Goal: Task Accomplishment & Management: Manage account settings

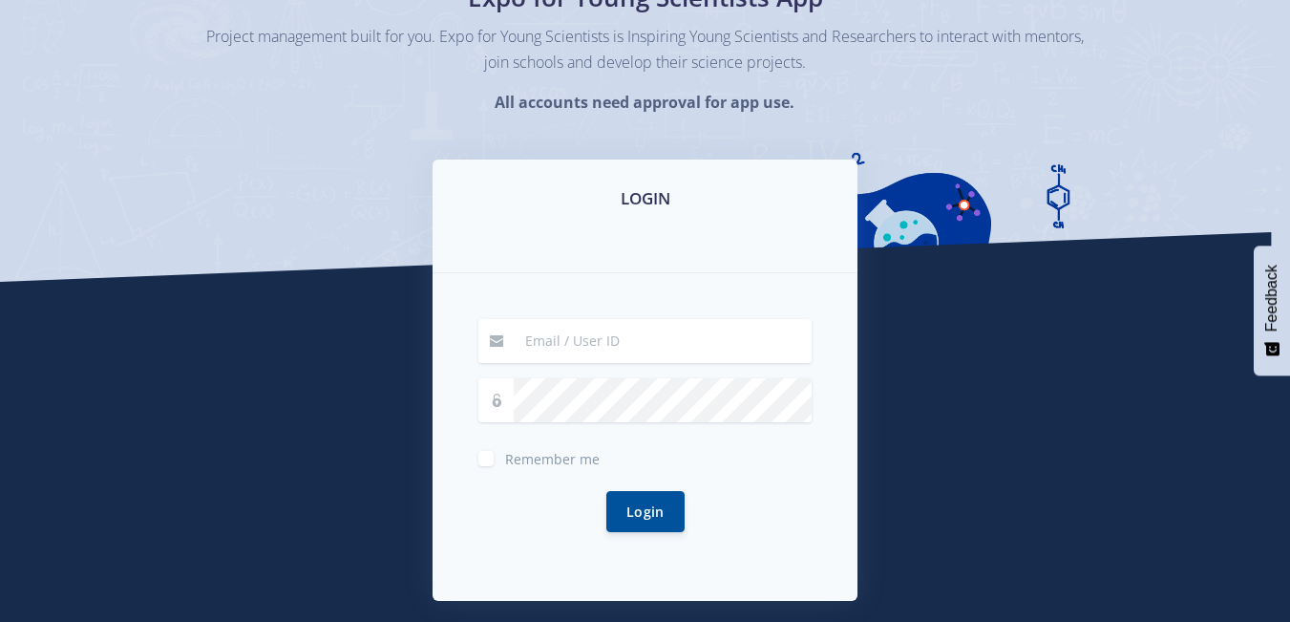
scroll to position [177, 0]
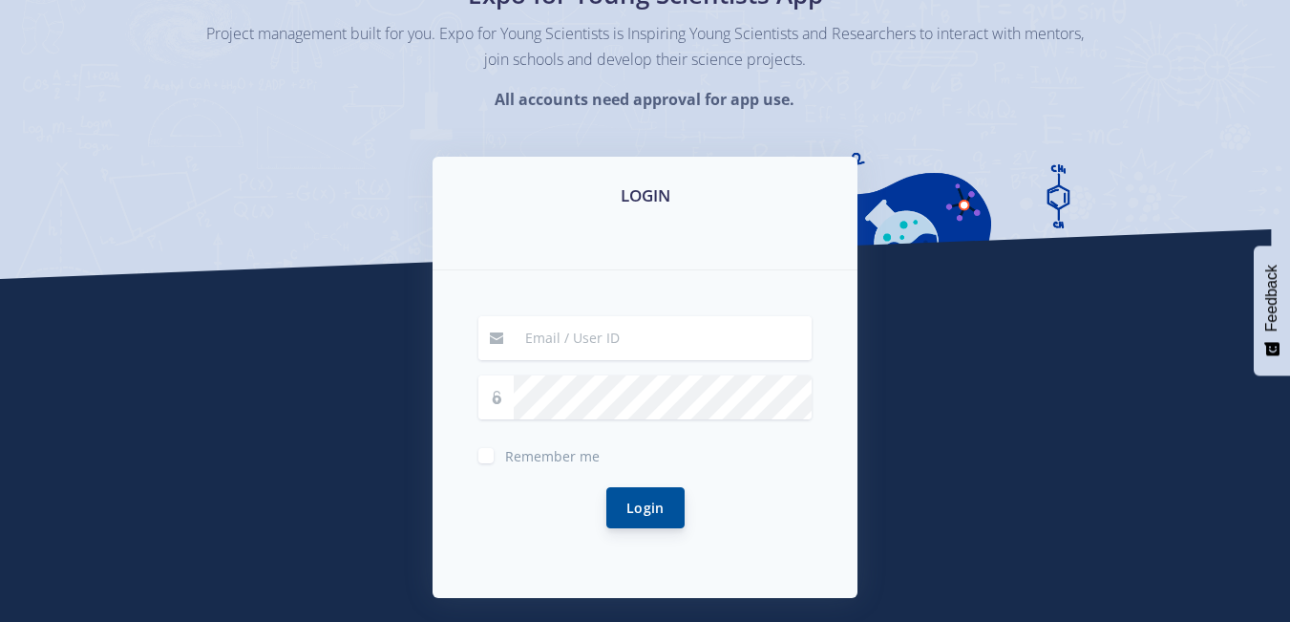
type input "[EMAIL_ADDRESS][DOMAIN_NAME]"
click at [623, 517] on button "Login" at bounding box center [645, 507] width 78 height 41
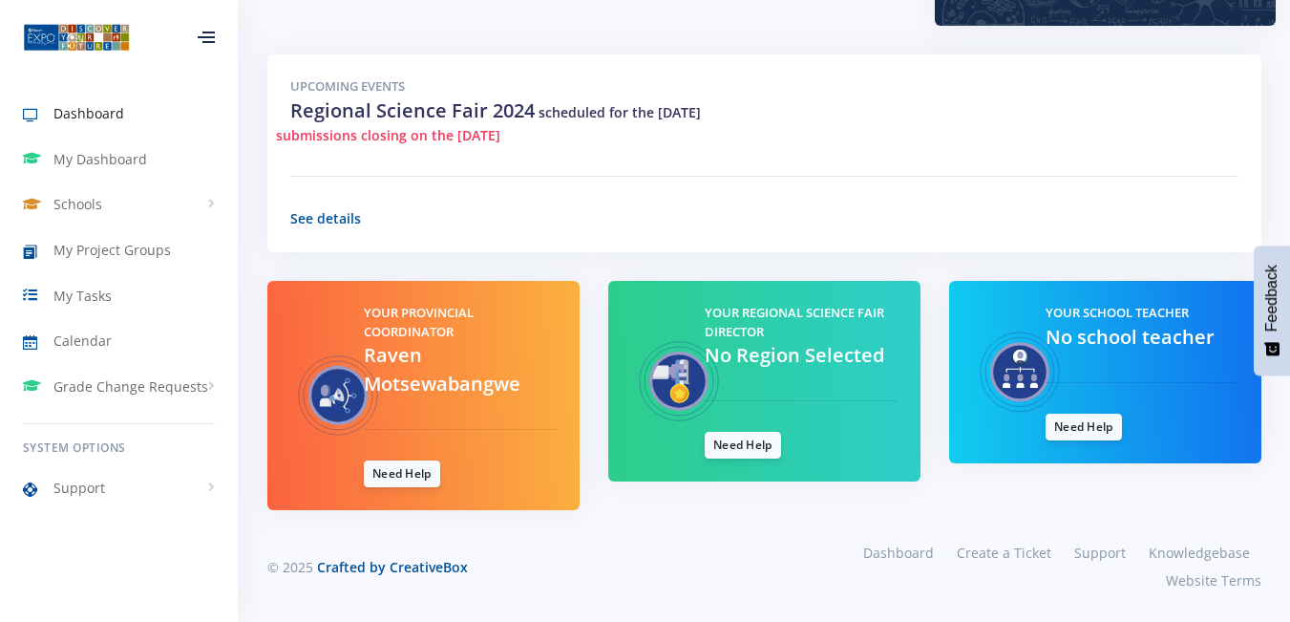
scroll to position [622, 0]
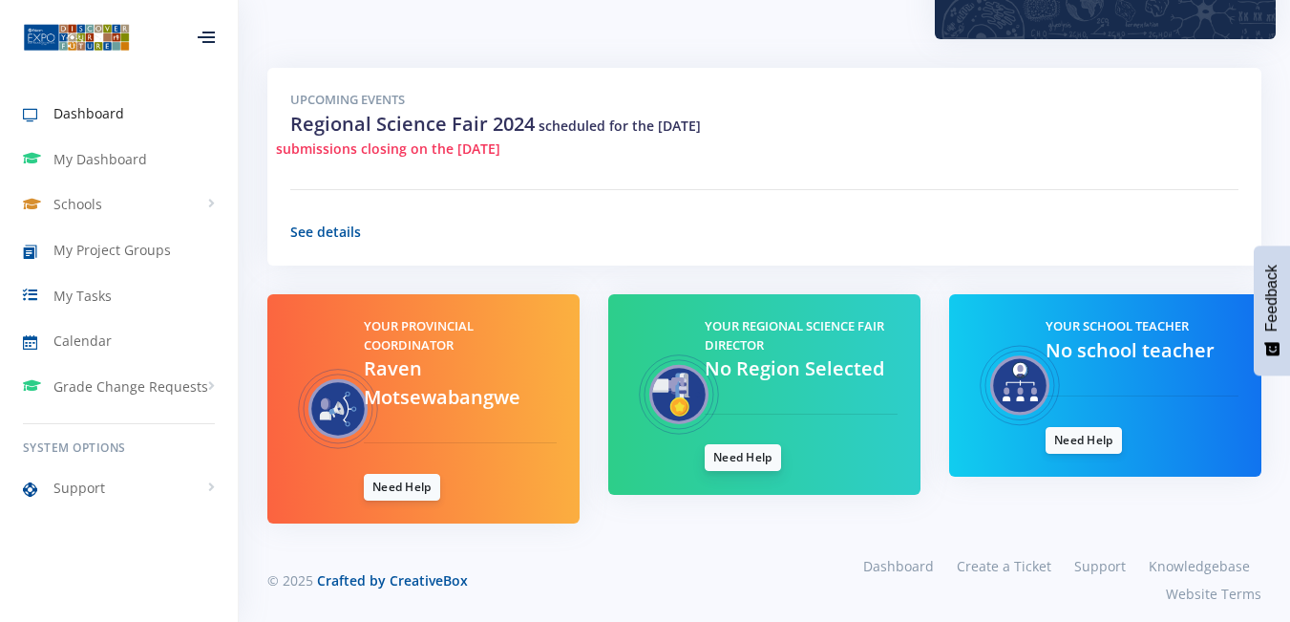
click at [717, 464] on link "Need Help" at bounding box center [743, 457] width 76 height 27
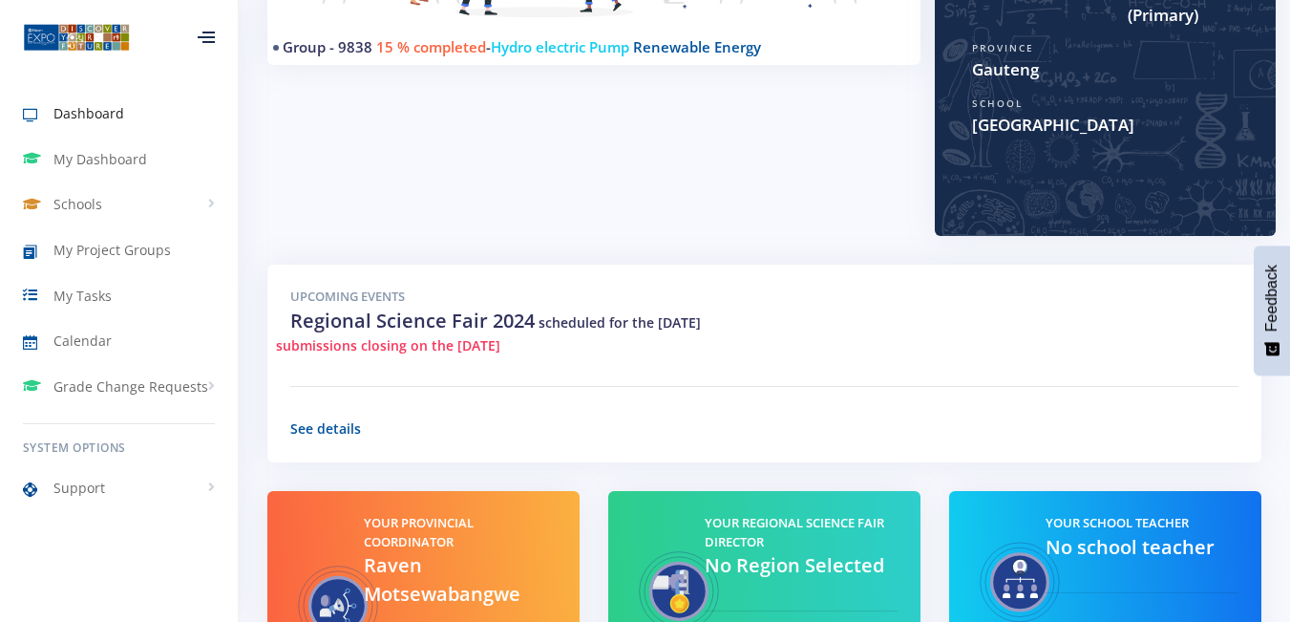
scroll to position [0, 0]
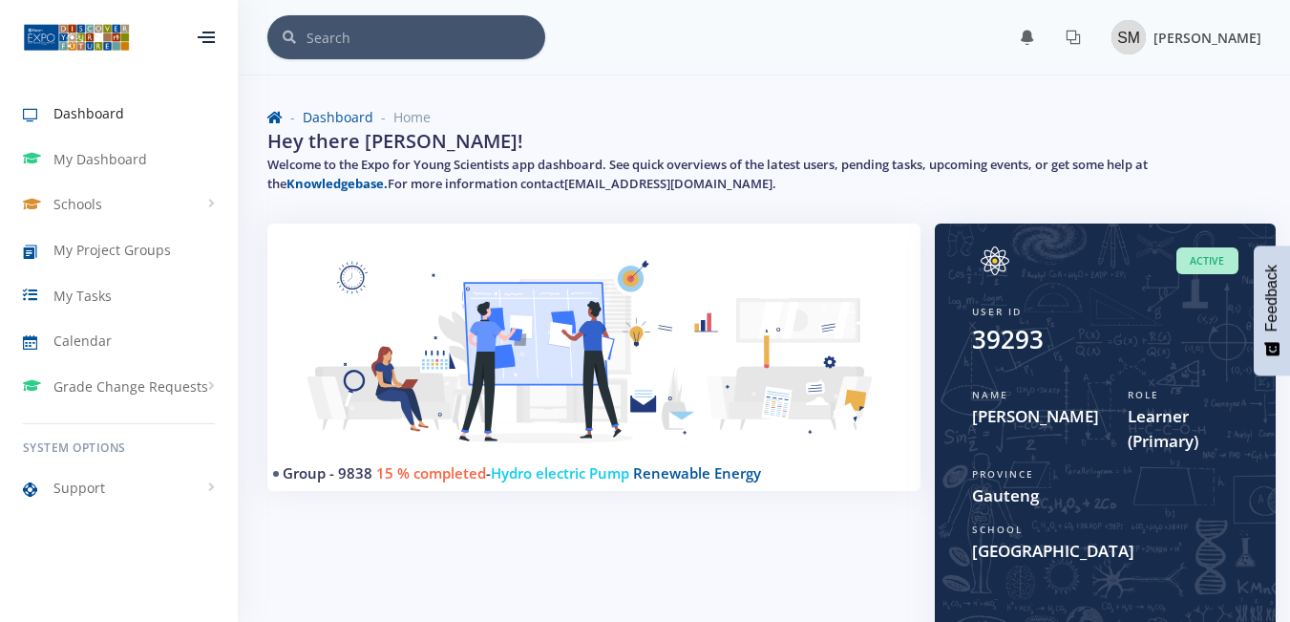
click at [1111, 34] on img at bounding box center [1128, 37] width 34 height 34
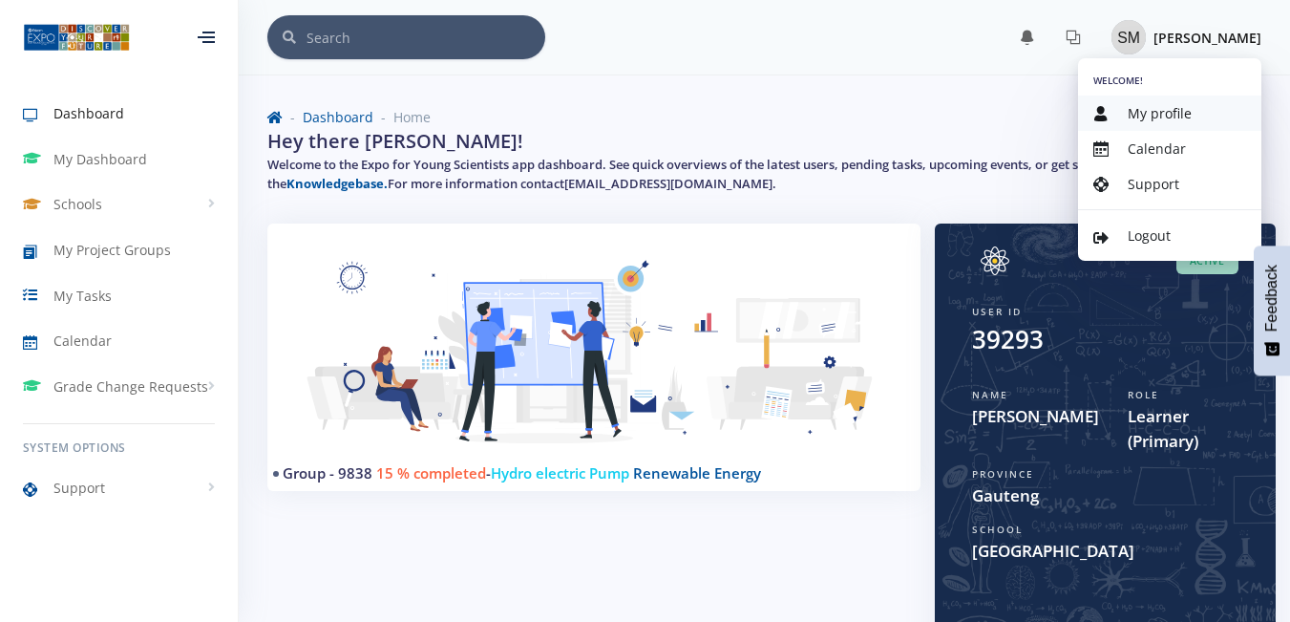
click at [1154, 122] on link "My profile" at bounding box center [1169, 112] width 183 height 35
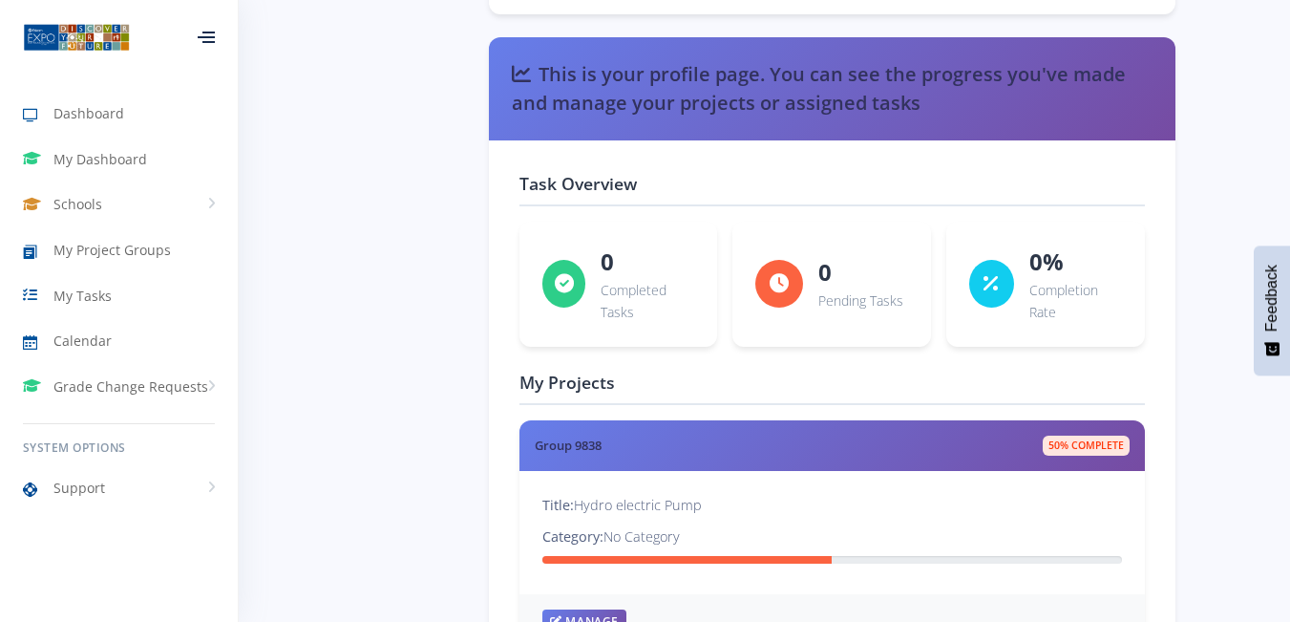
scroll to position [2990, 0]
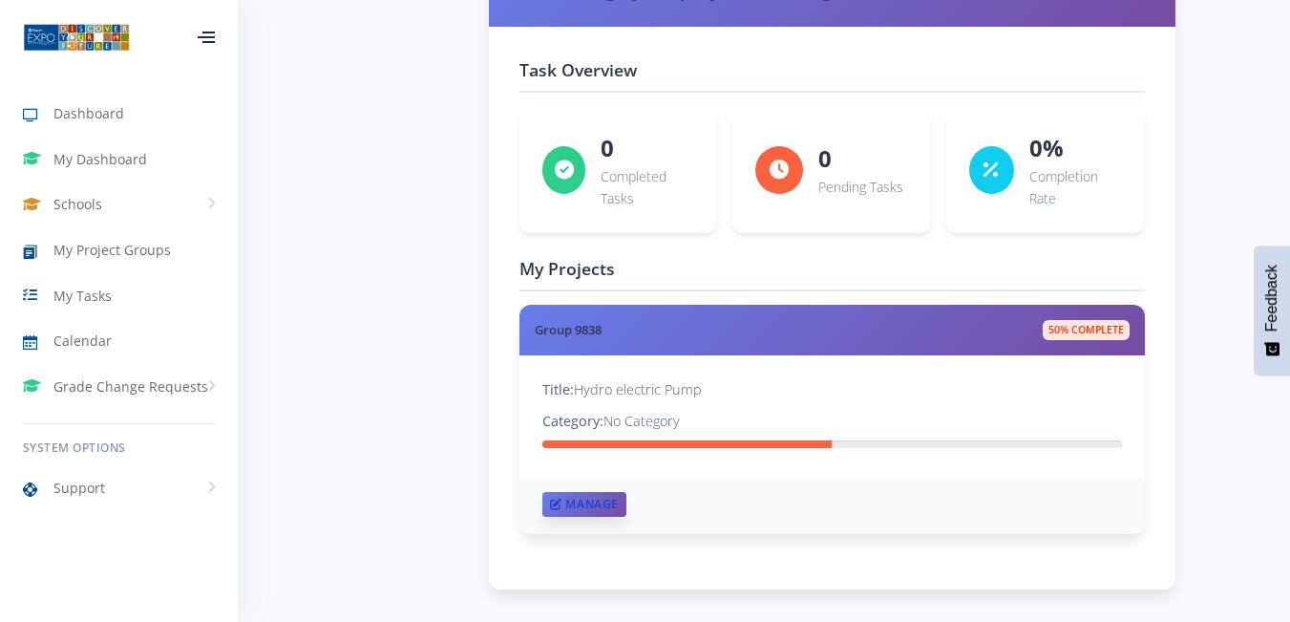
click at [594, 512] on link "Manage" at bounding box center [584, 504] width 84 height 25
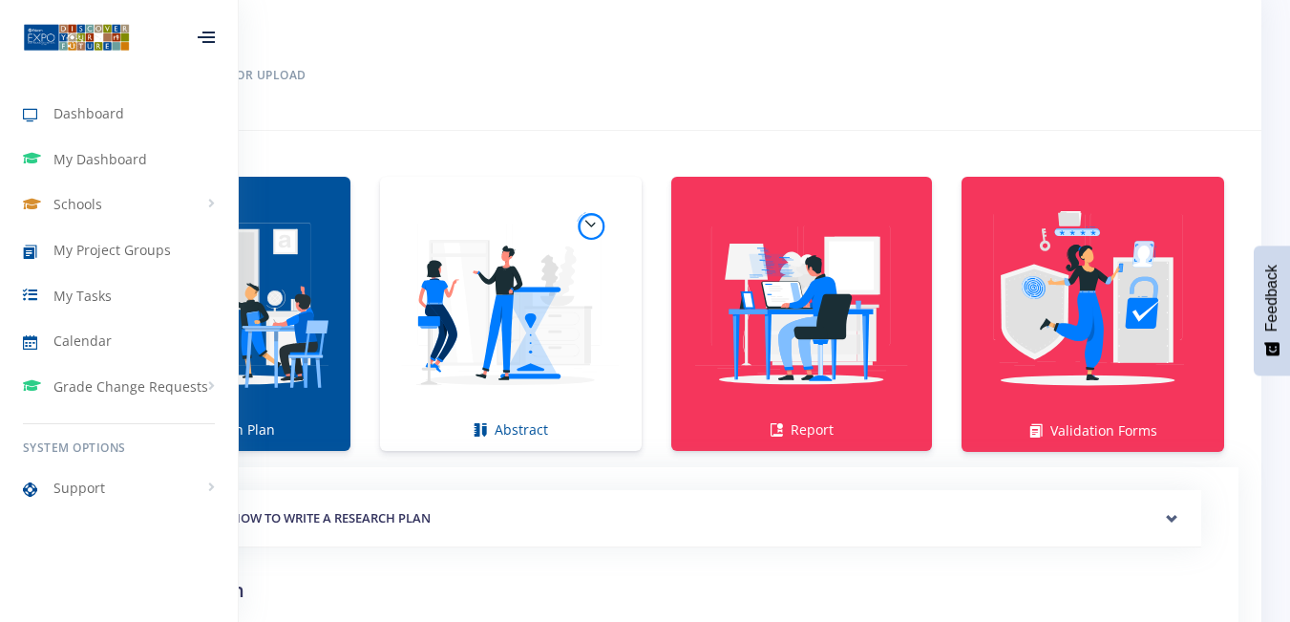
scroll to position [1349, 0]
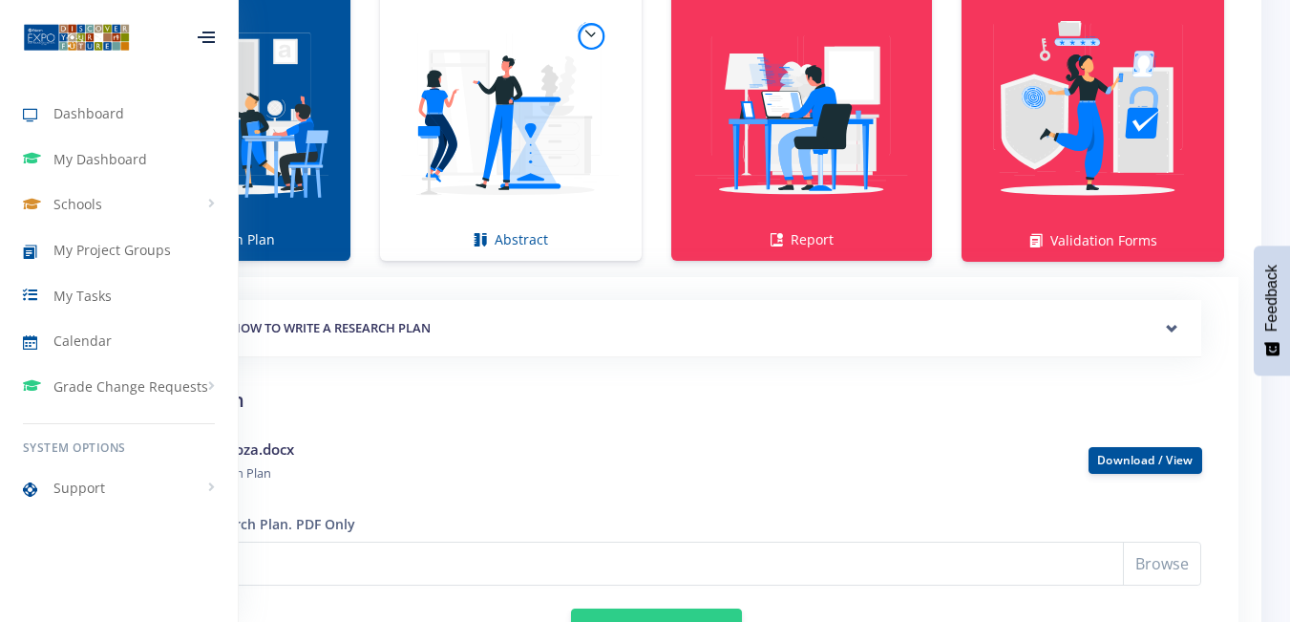
click at [198, 32] on div at bounding box center [206, 37] width 17 height 11
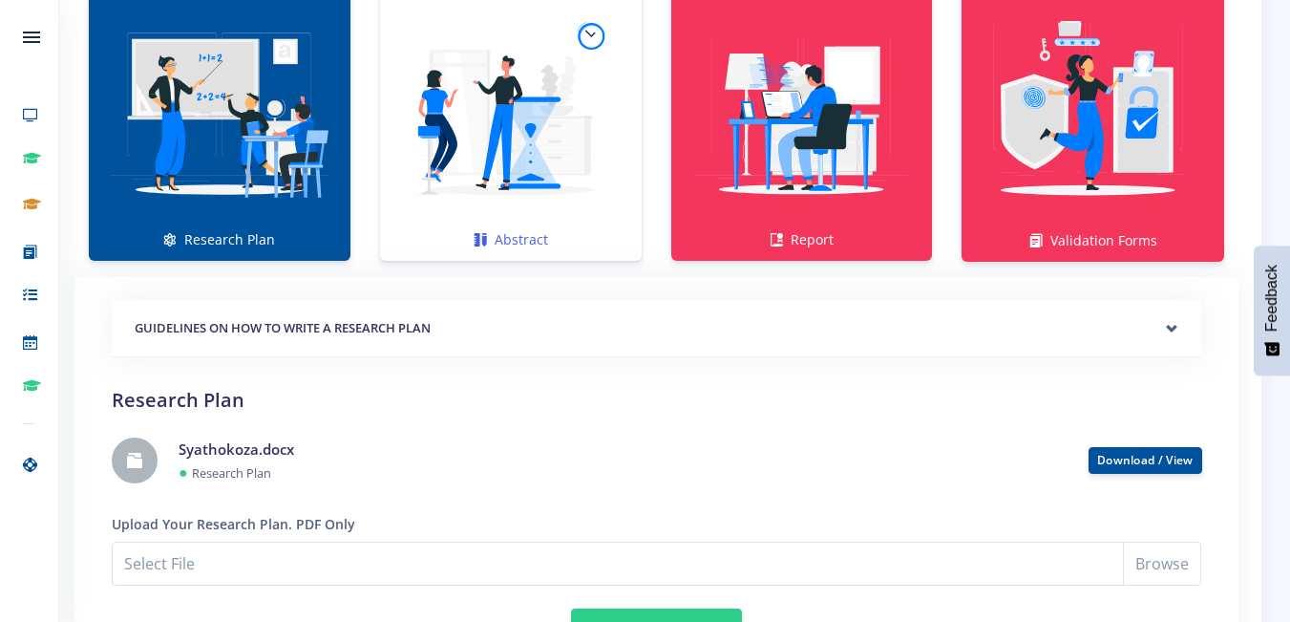
click at [576, 203] on img at bounding box center [510, 113] width 231 height 231
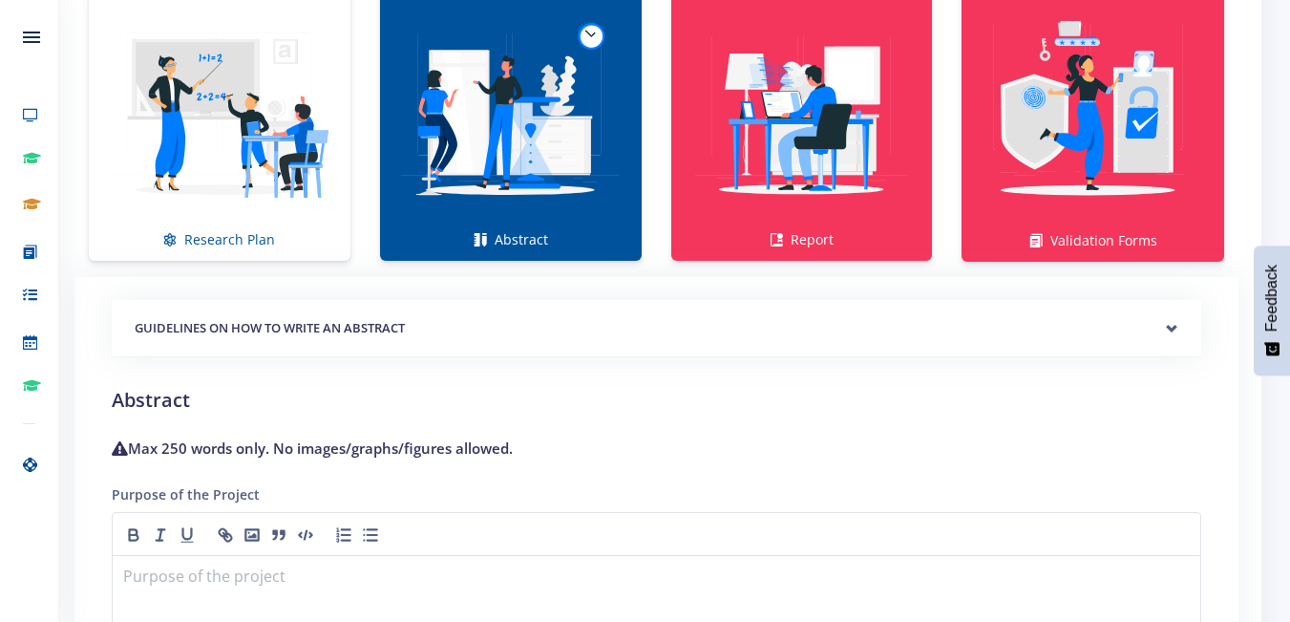
click at [529, 96] on img at bounding box center [510, 113] width 231 height 231
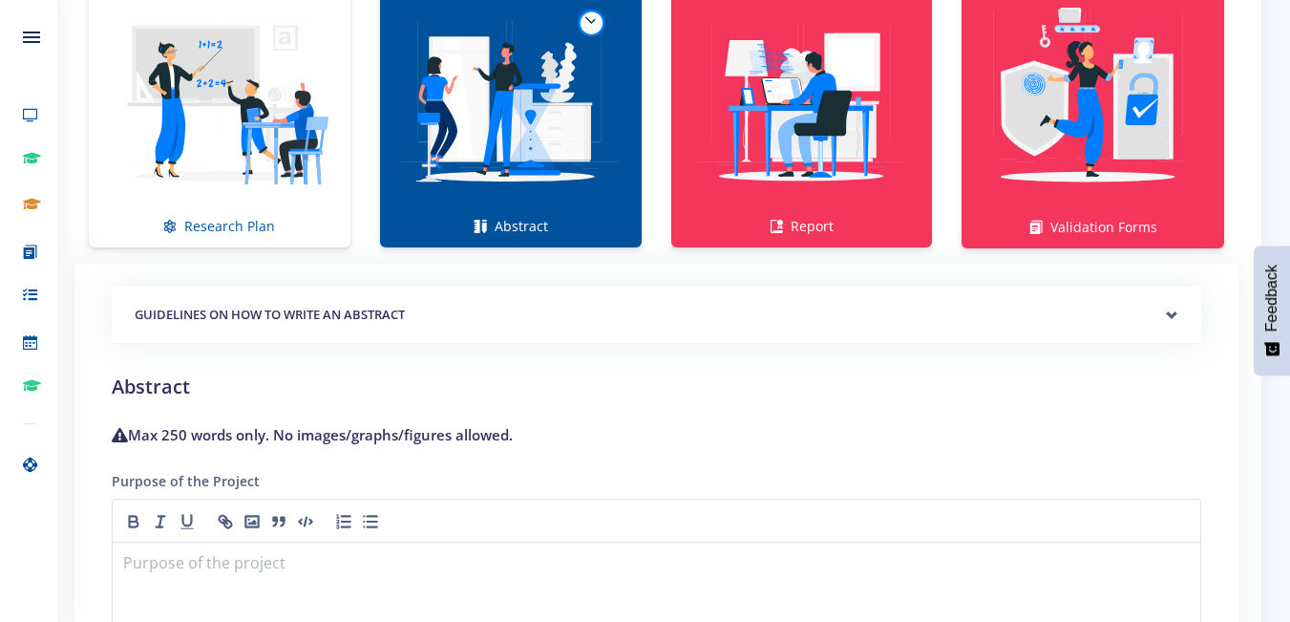
scroll to position [1369, 0]
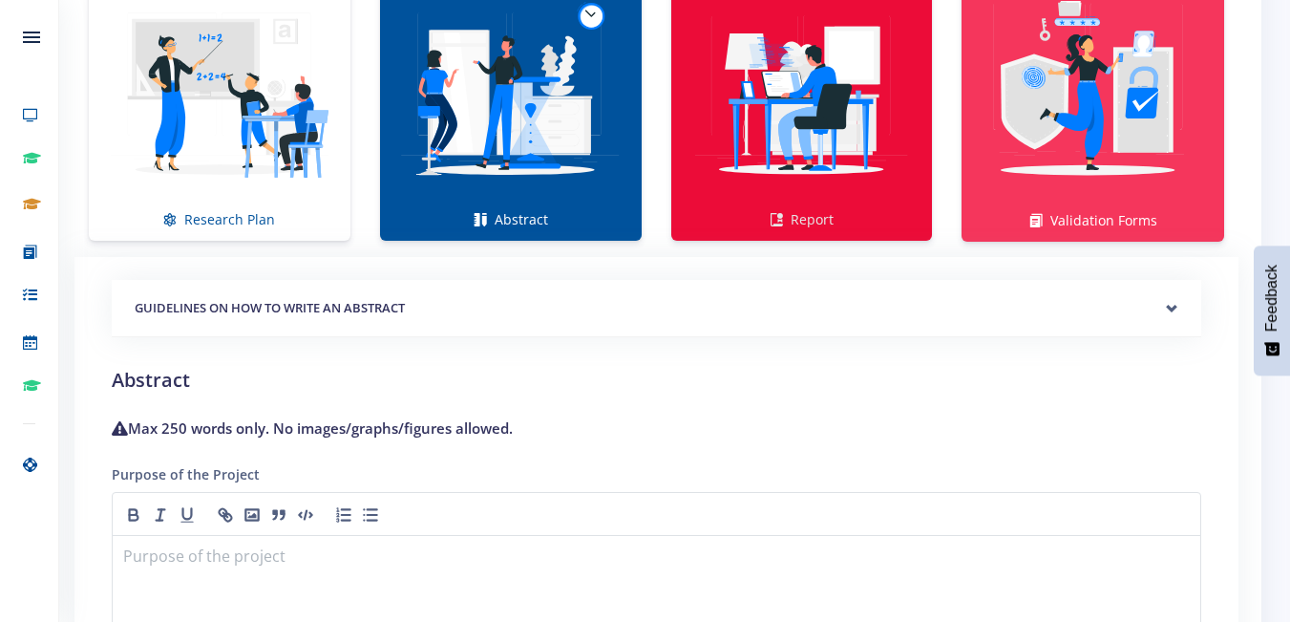
click at [749, 133] on img at bounding box center [801, 93] width 231 height 231
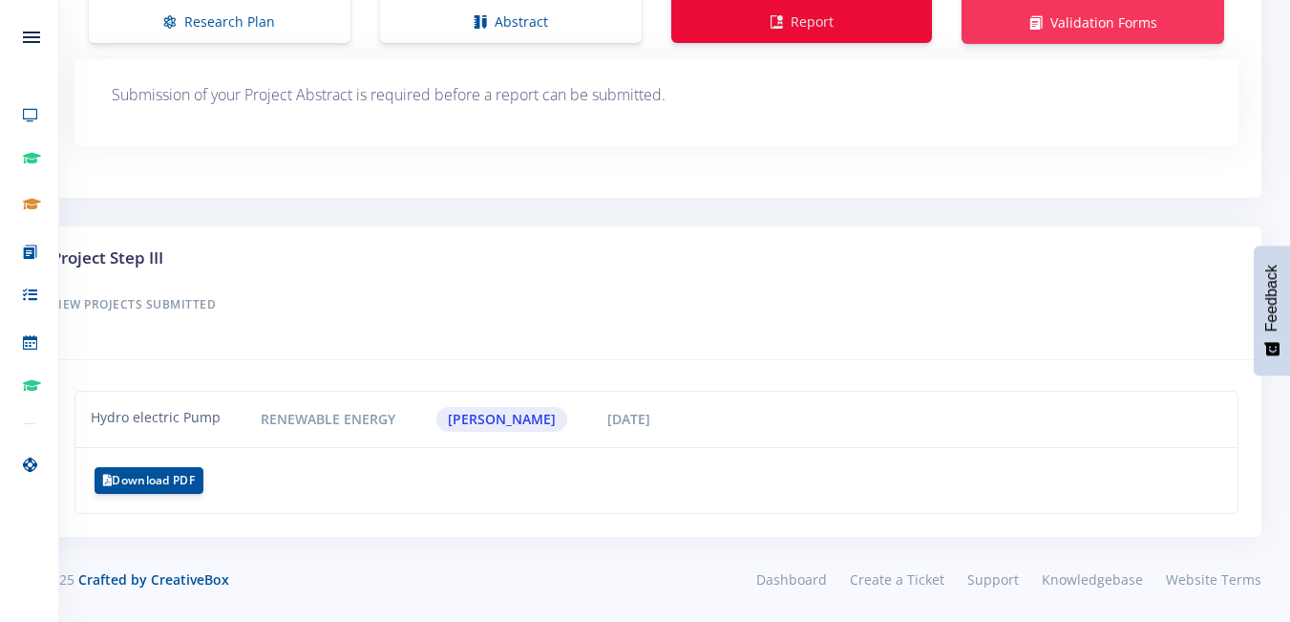
scroll to position [1566, 0]
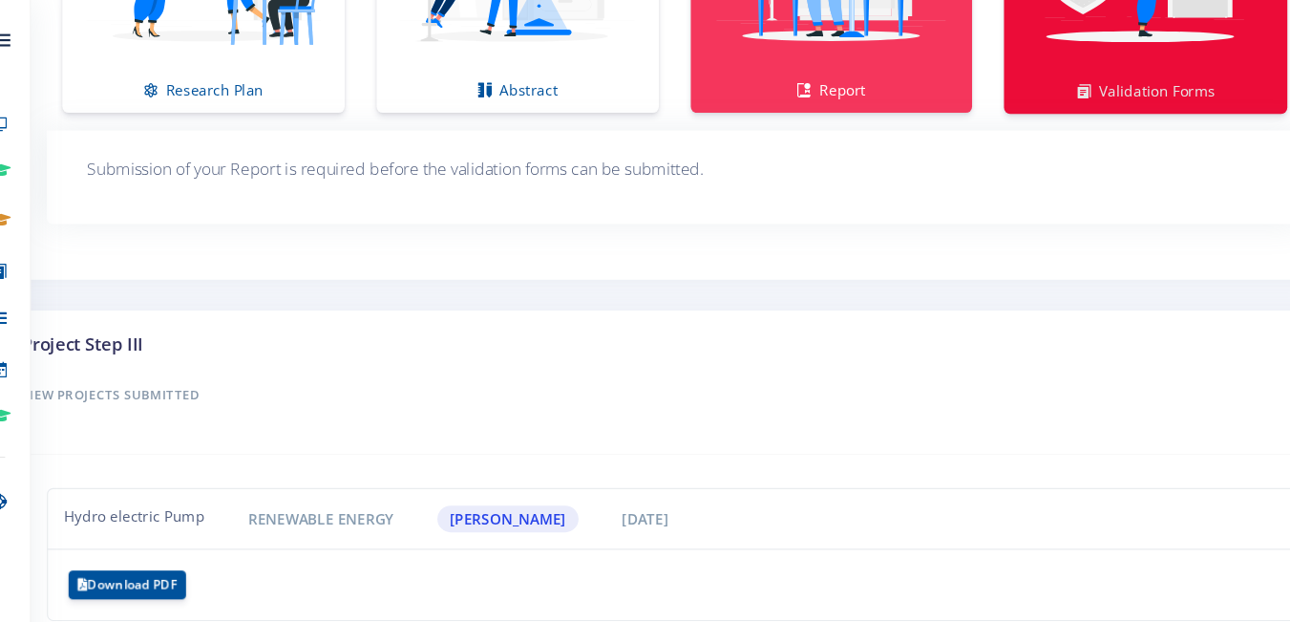
scroll to position [1474, 0]
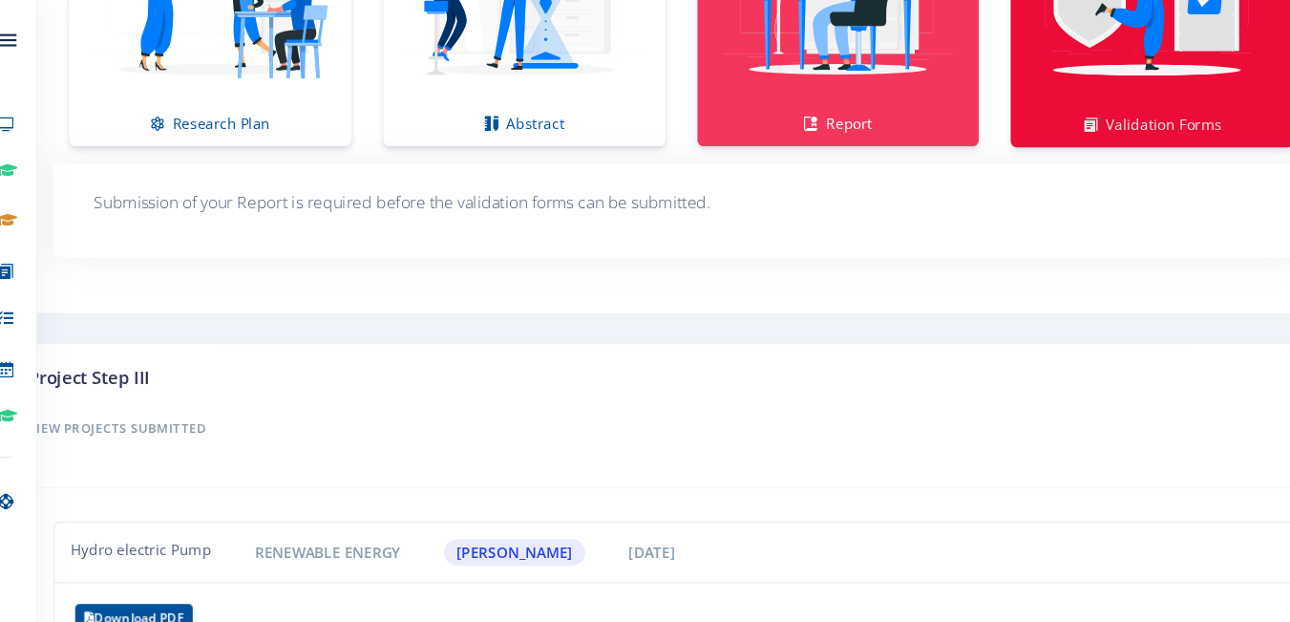
drag, startPoint x: 1099, startPoint y: 30, endPoint x: 1043, endPoint y: 27, distance: 56.4
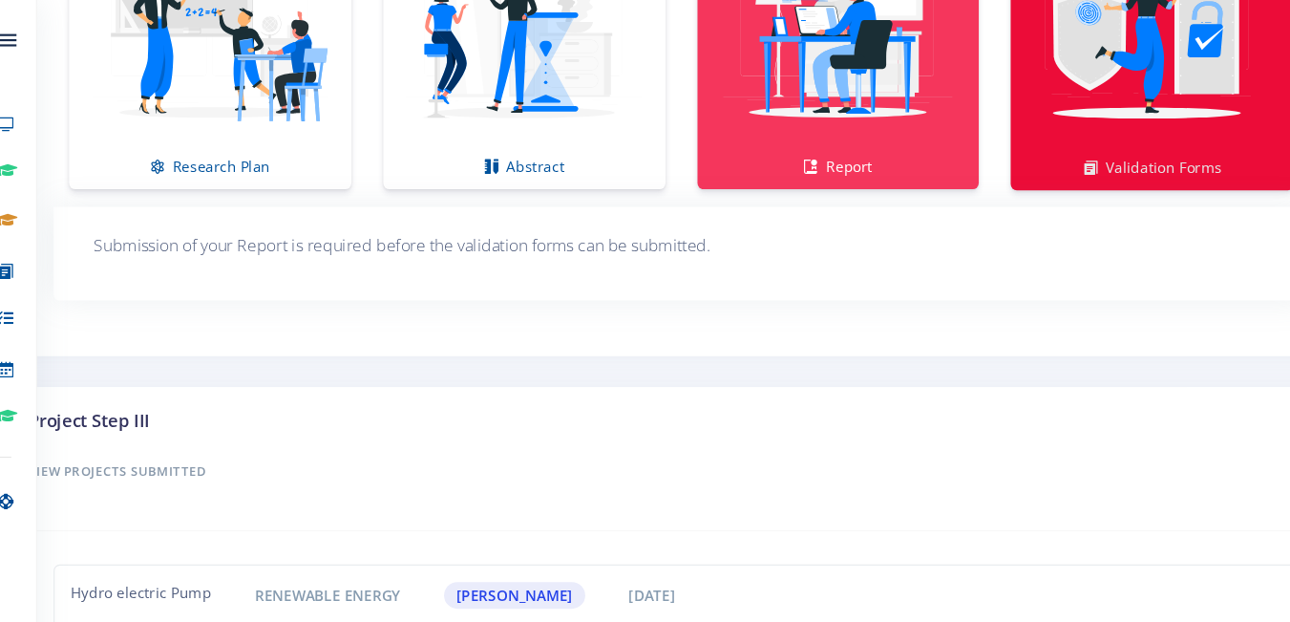
scroll to position [1428, 0]
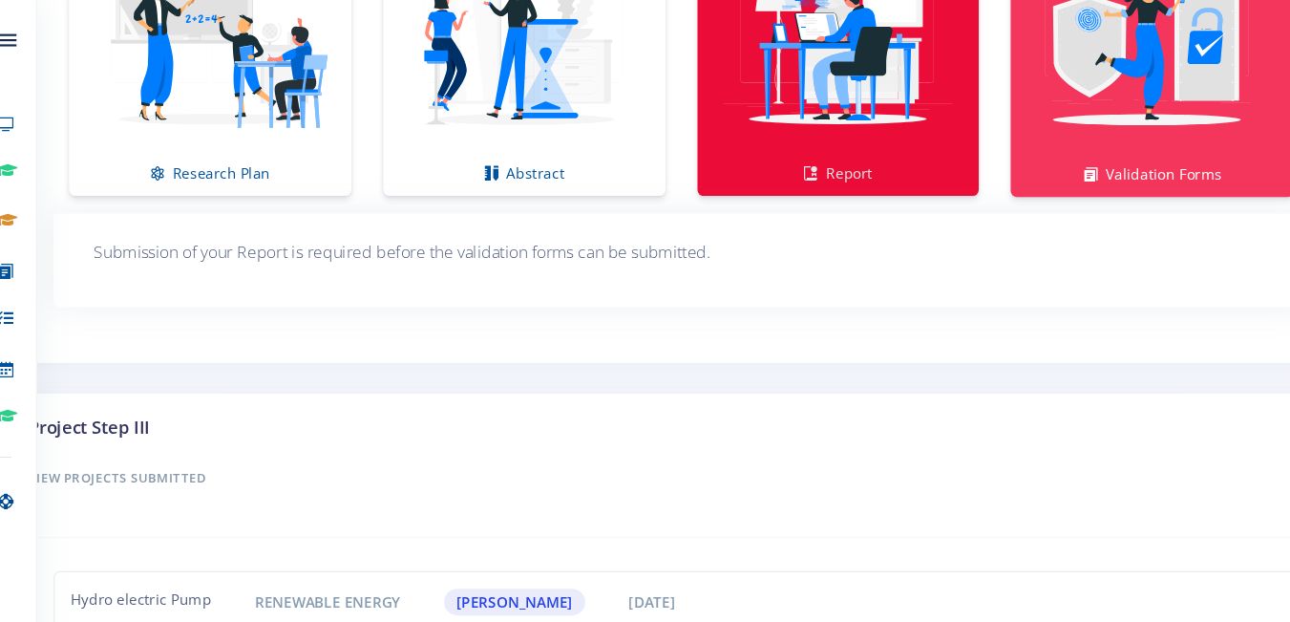
click at [792, 132] on img at bounding box center [801, 34] width 231 height 231
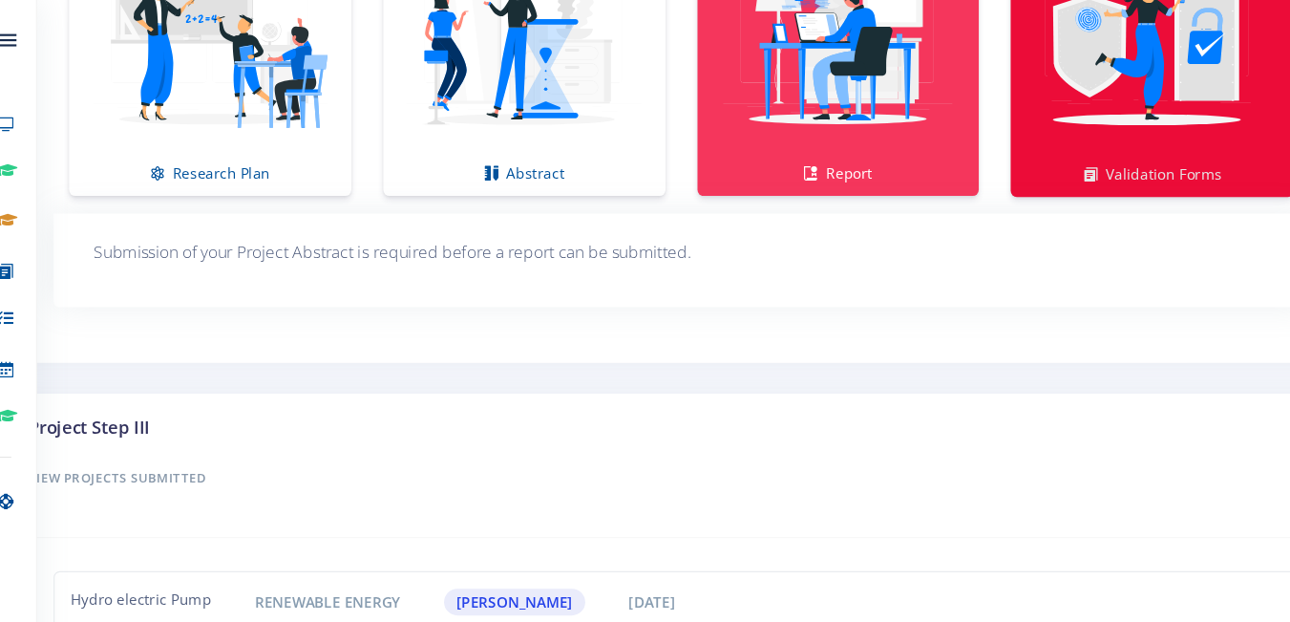
click at [1051, 73] on img at bounding box center [1093, 35] width 232 height 232
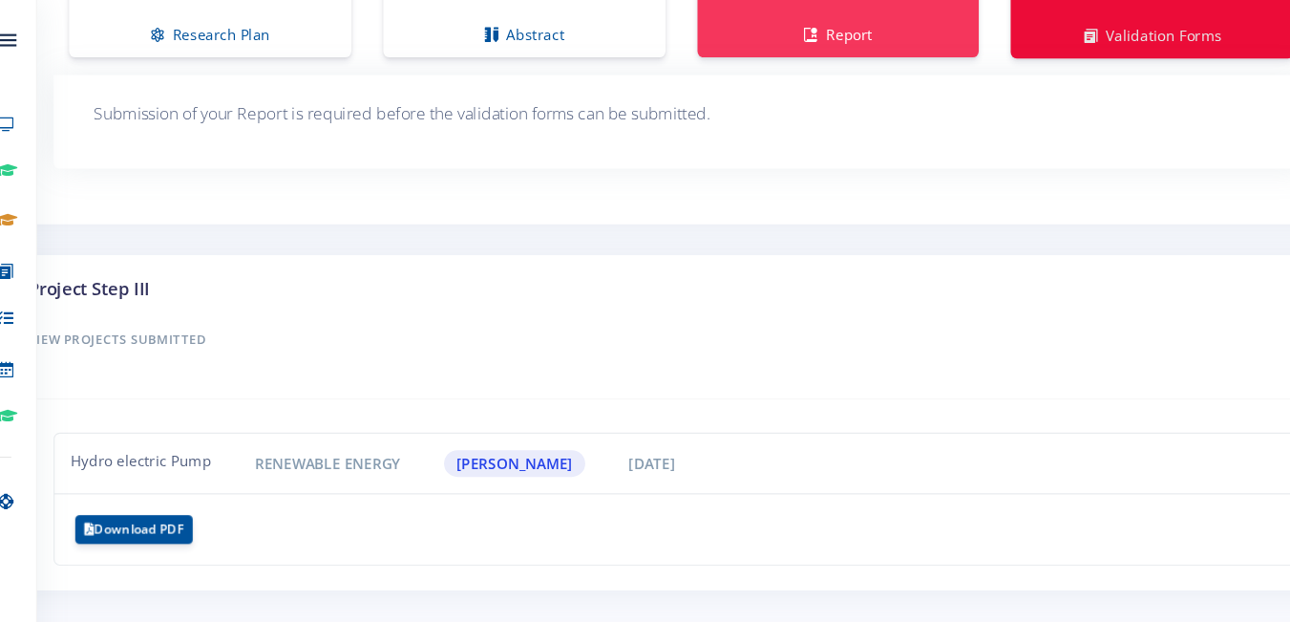
scroll to position [1567, 0]
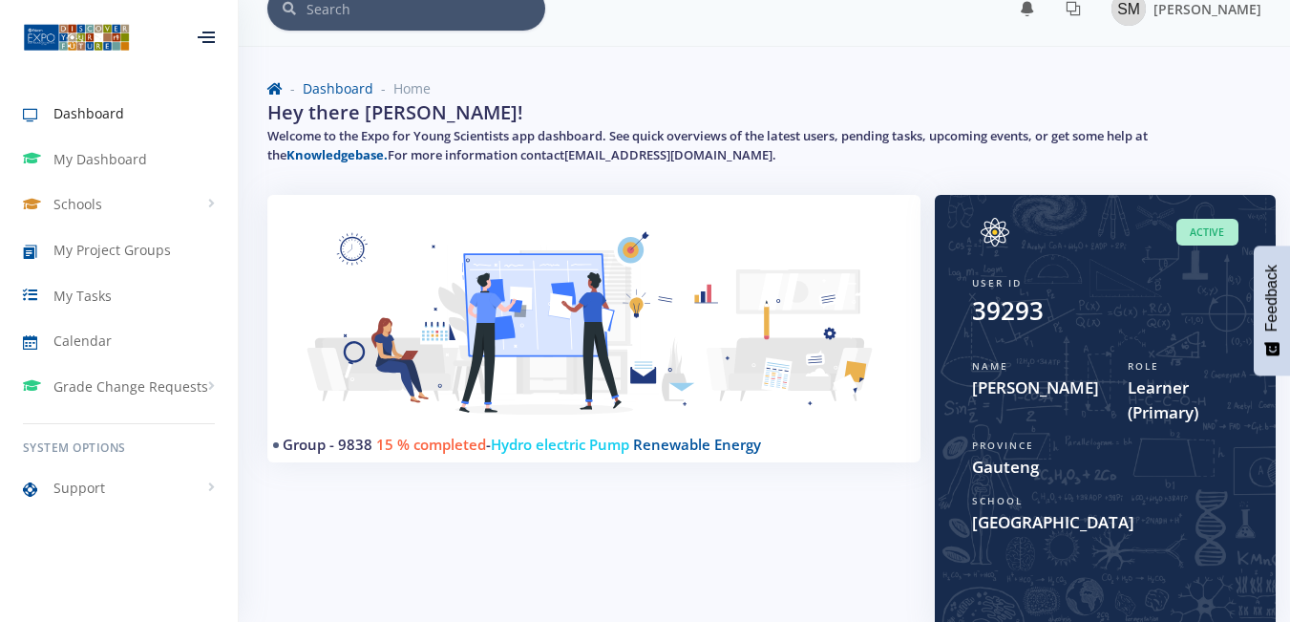
scroll to position [27, 0]
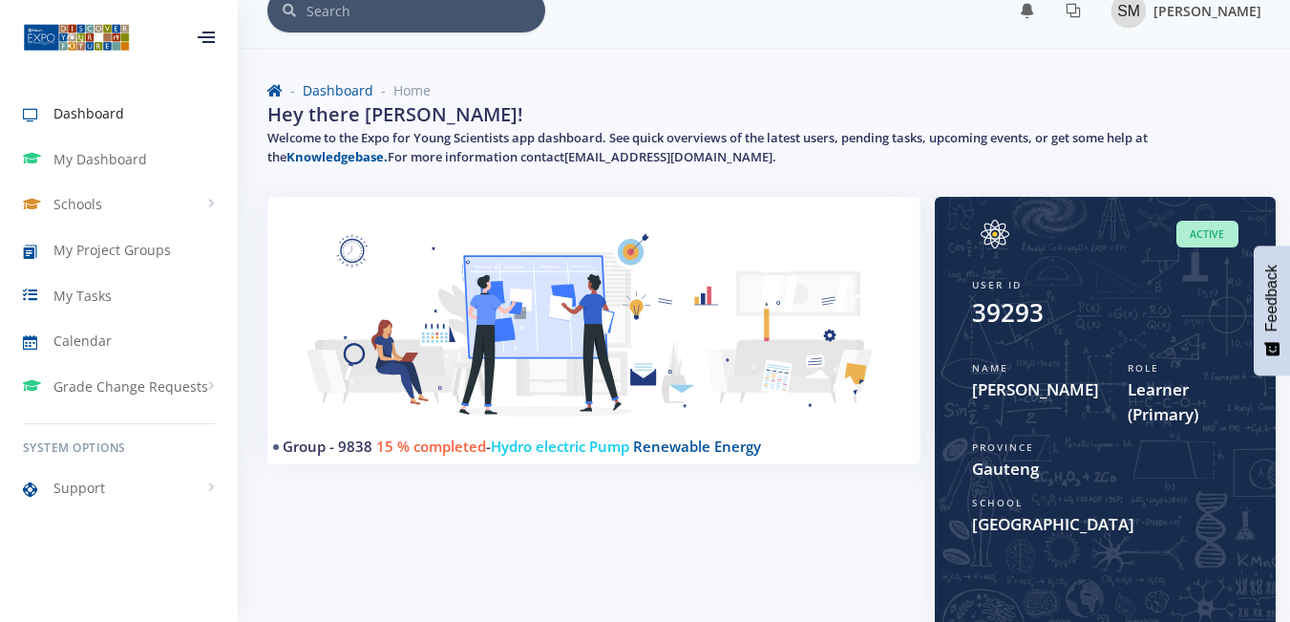
click at [1111, 19] on img at bounding box center [1128, 10] width 34 height 34
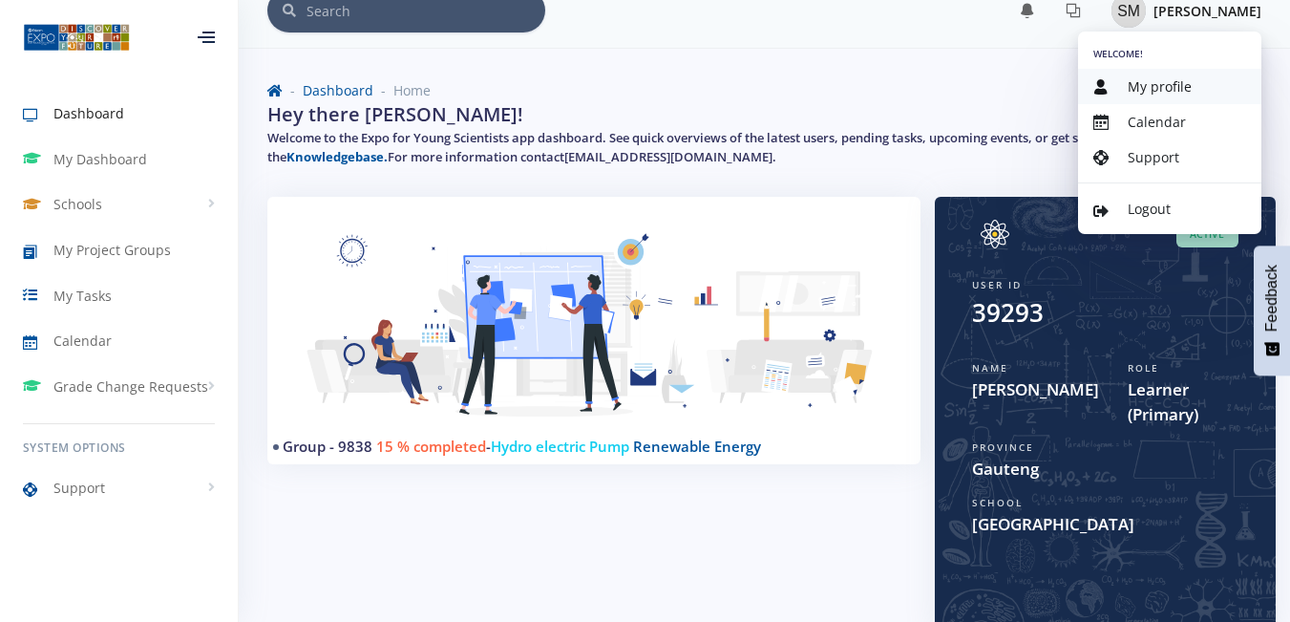
click at [1162, 95] on span "My profile" at bounding box center [1160, 86] width 64 height 18
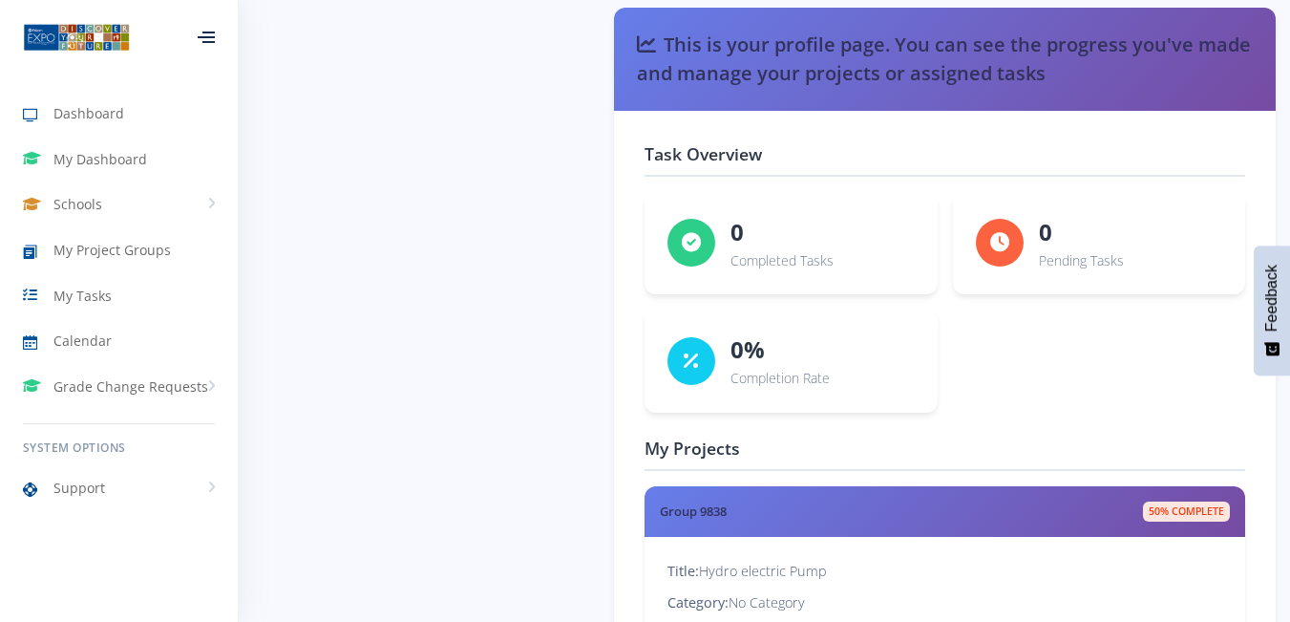
scroll to position [3086, 0]
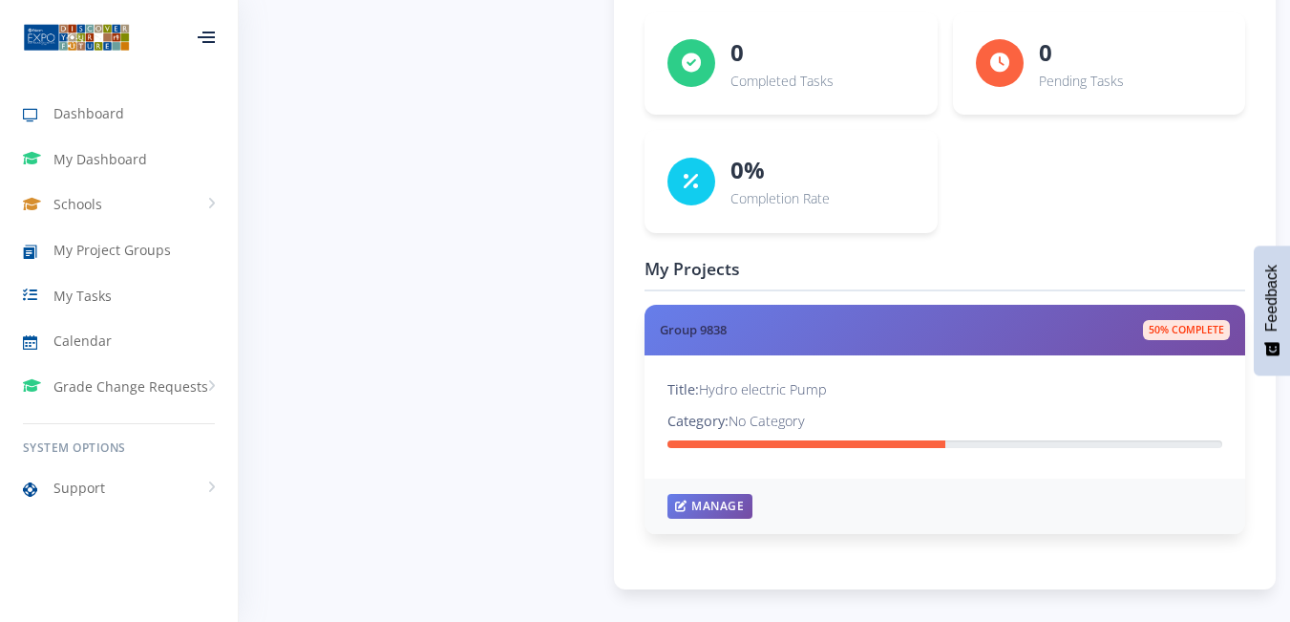
click at [712, 521] on div "Manage" at bounding box center [944, 505] width 601 height 55
click at [711, 500] on link "Manage" at bounding box center [709, 504] width 84 height 25
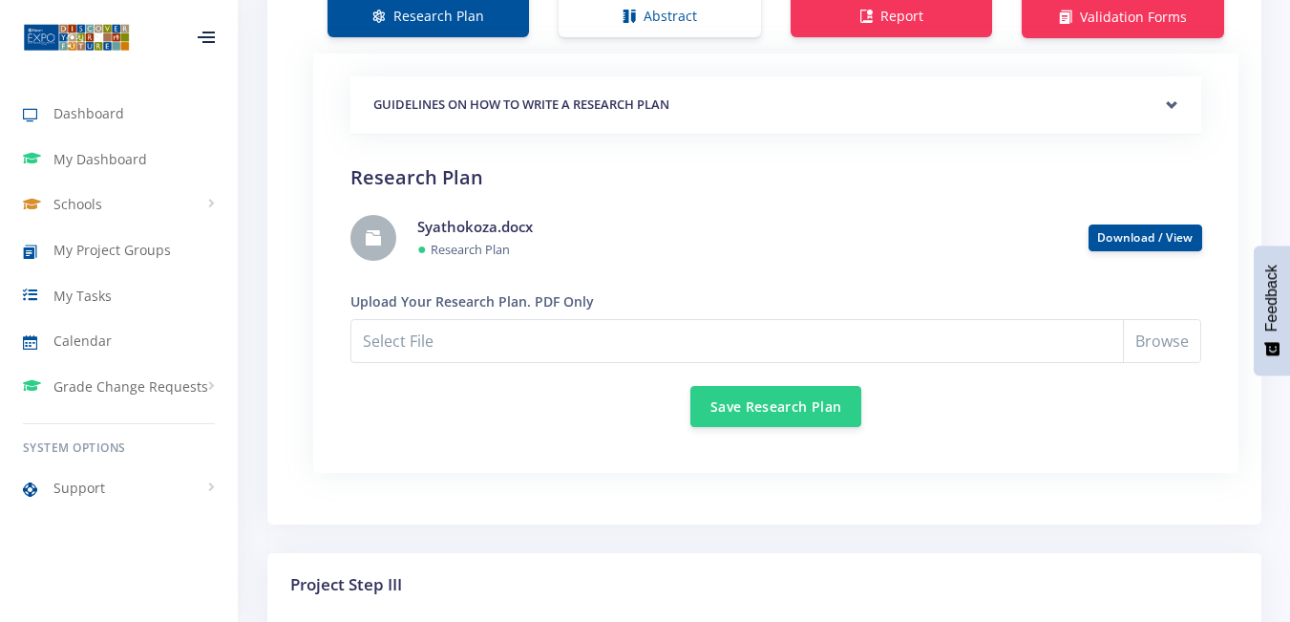
scroll to position [1536, 0]
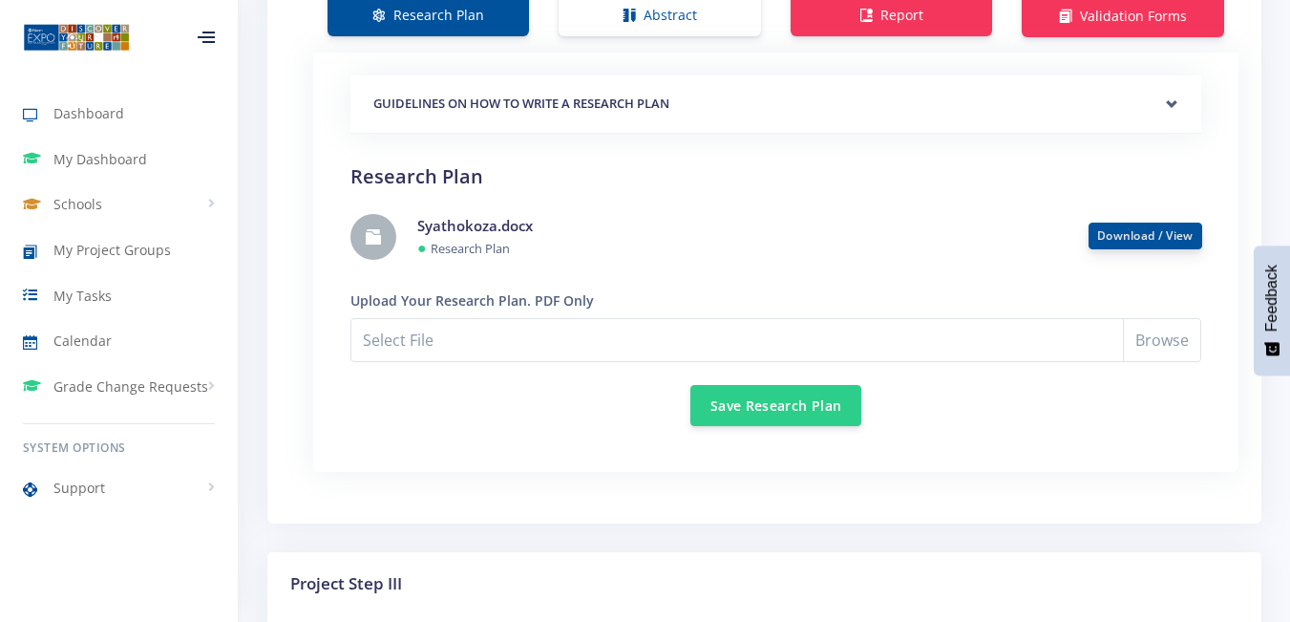
click at [1131, 232] on link "Download / View" at bounding box center [1145, 235] width 96 height 16
click at [791, 401] on button "Save Research Plan" at bounding box center [775, 404] width 171 height 41
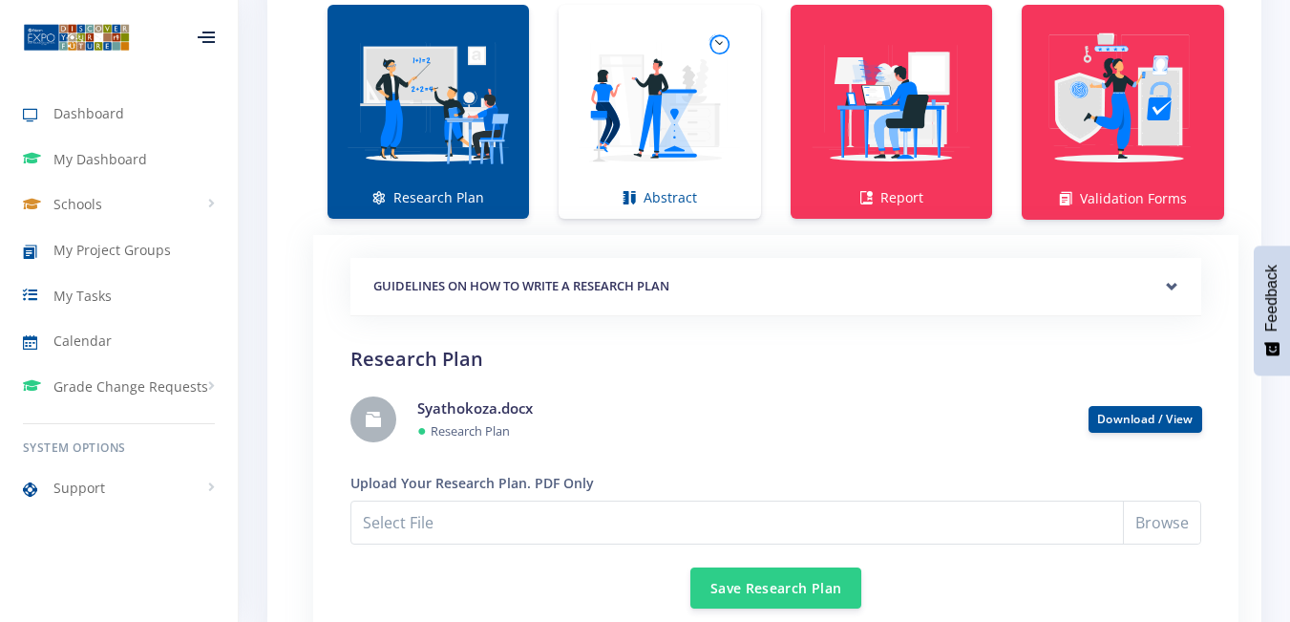
scroll to position [1624, 0]
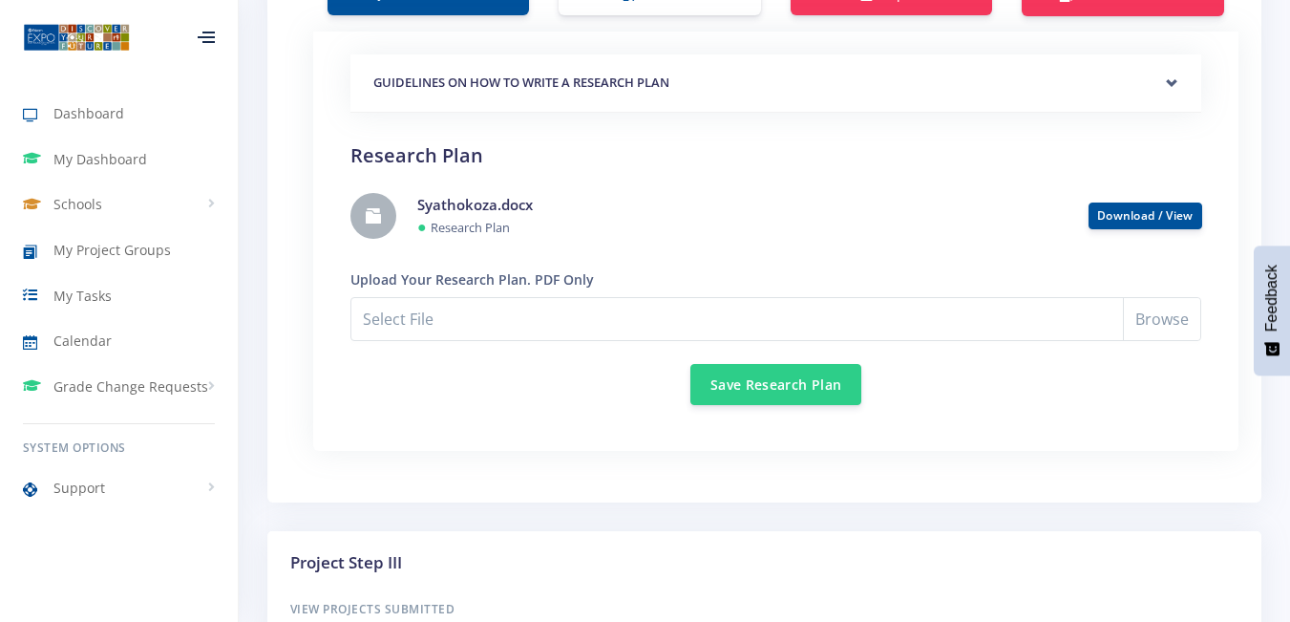
click at [514, 215] on div "Syathokoza.docx ● Research Plan" at bounding box center [738, 216] width 671 height 45
click at [908, 242] on li "Syathokoza.docx ● Research Plan" at bounding box center [775, 216] width 851 height 76
